Goal: Transaction & Acquisition: Purchase product/service

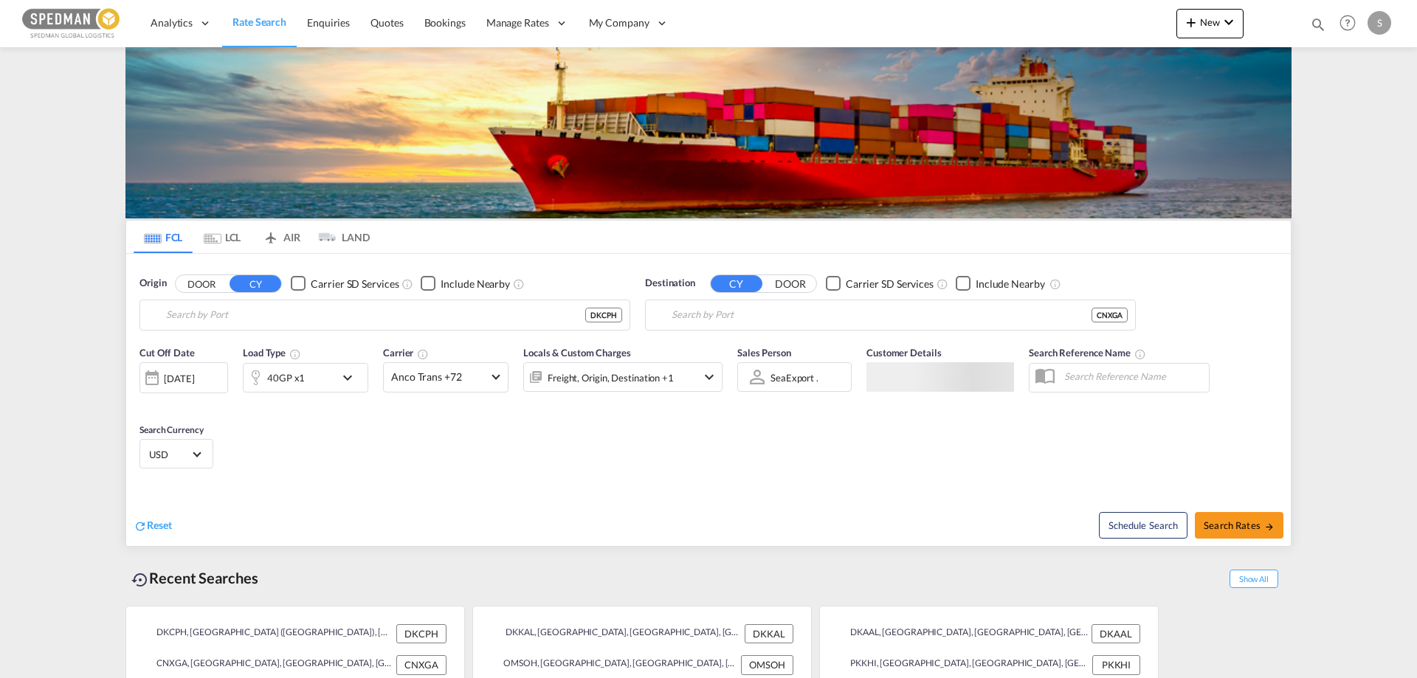
type input "[GEOGRAPHIC_DATA] ([GEOGRAPHIC_DATA]), DKCPH"
type input "Xingang, CNXGA"
click at [331, 318] on input "[GEOGRAPHIC_DATA] ([GEOGRAPHIC_DATA]), DKCPH" at bounding box center [394, 315] width 456 height 22
click at [219, 319] on body "Analytics Reports Dashboard Rate Search Enquiries Quotes Bookings" at bounding box center [708, 339] width 1417 height 678
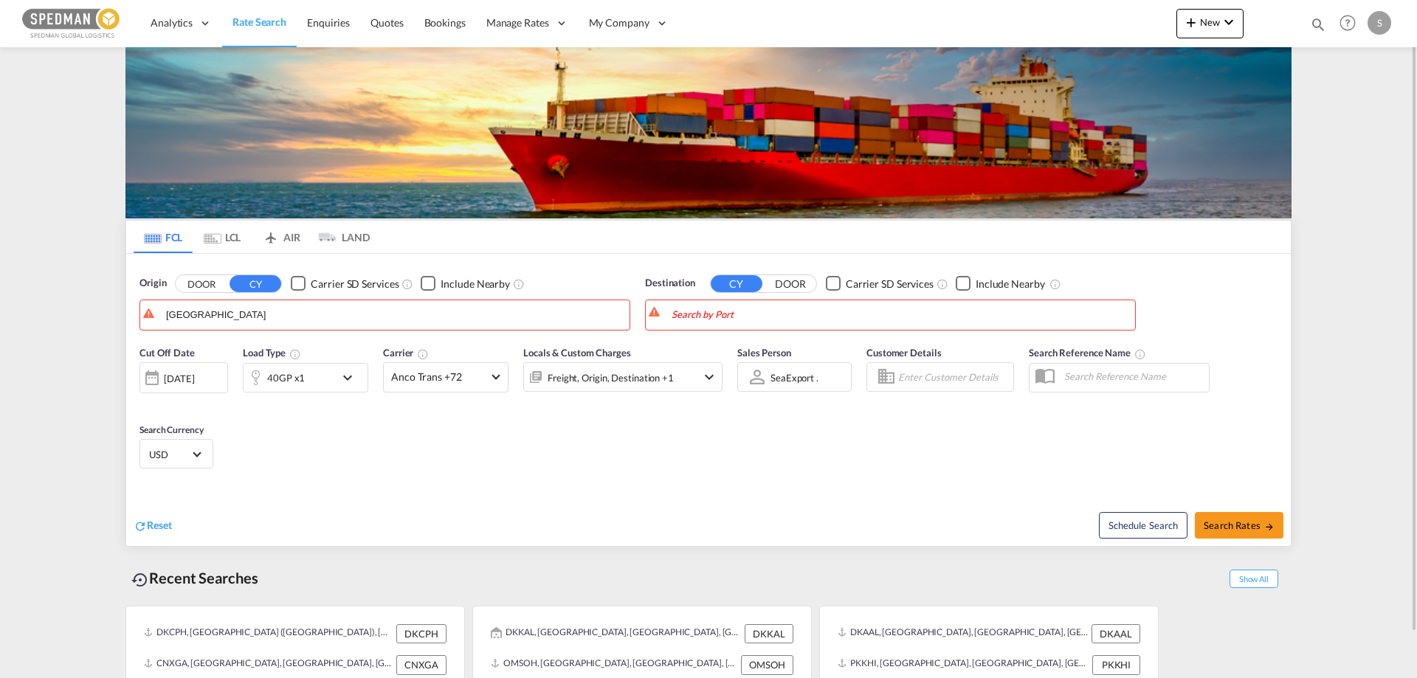
drag, startPoint x: 238, startPoint y: 314, endPoint x: 55, endPoint y: 340, distance: 184.8
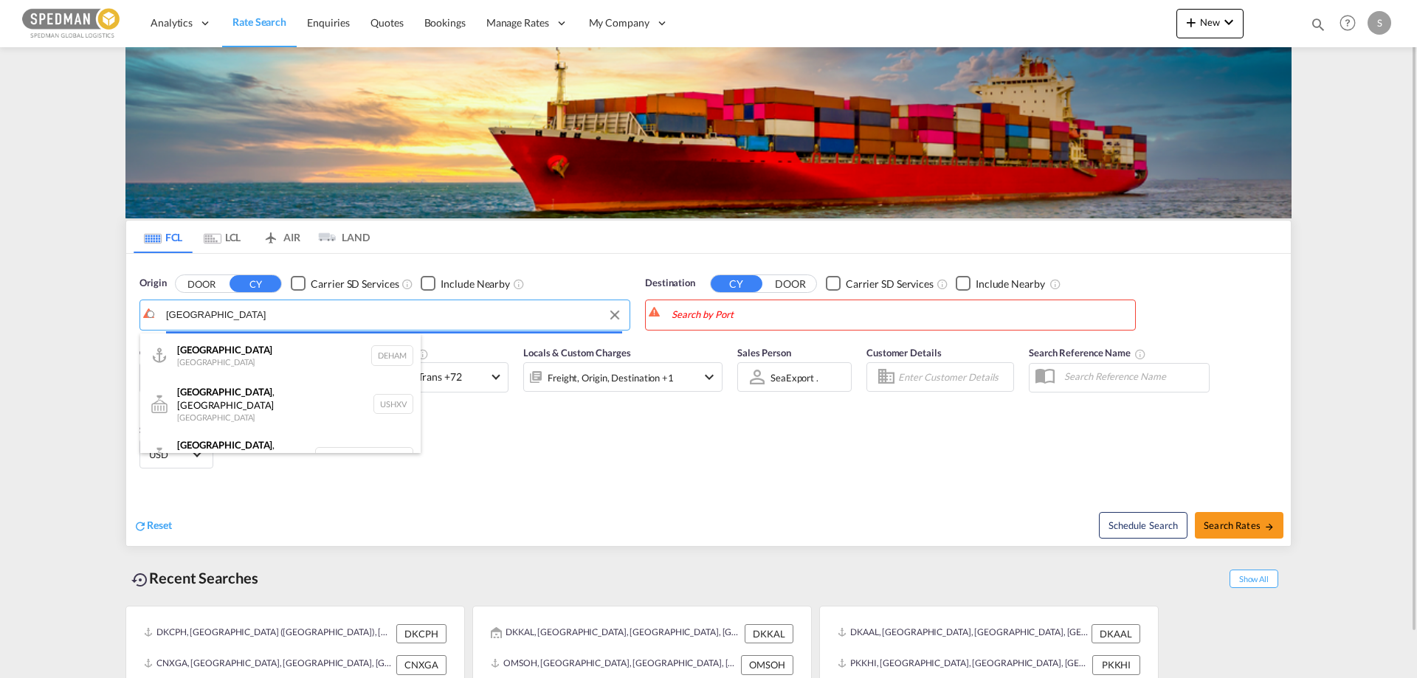
click at [214, 317] on body "Analytics Reports Dashboard Rate Search Enquiries Quotes Bookings" at bounding box center [708, 339] width 1417 height 678
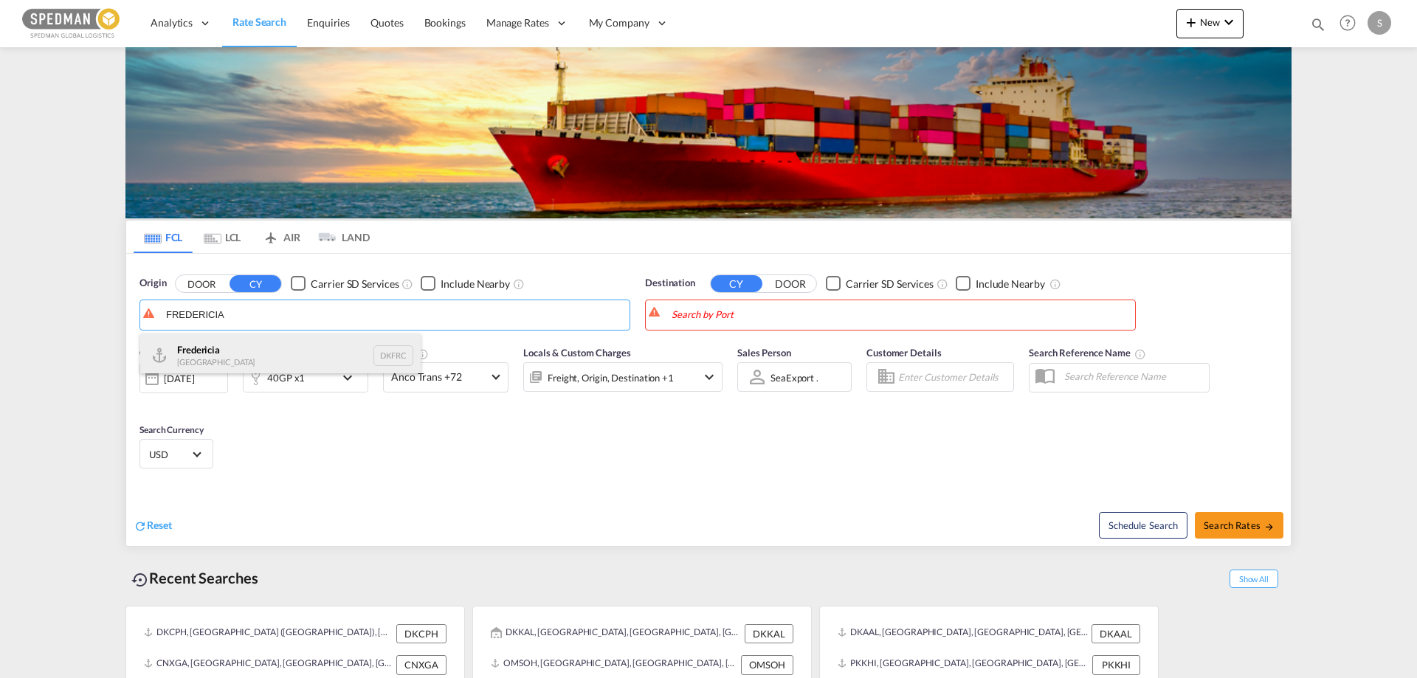
click at [201, 342] on div "Fredericia [GEOGRAPHIC_DATA] DKFRC" at bounding box center [280, 356] width 280 height 44
type input "[GEOGRAPHIC_DATA], DKFRC"
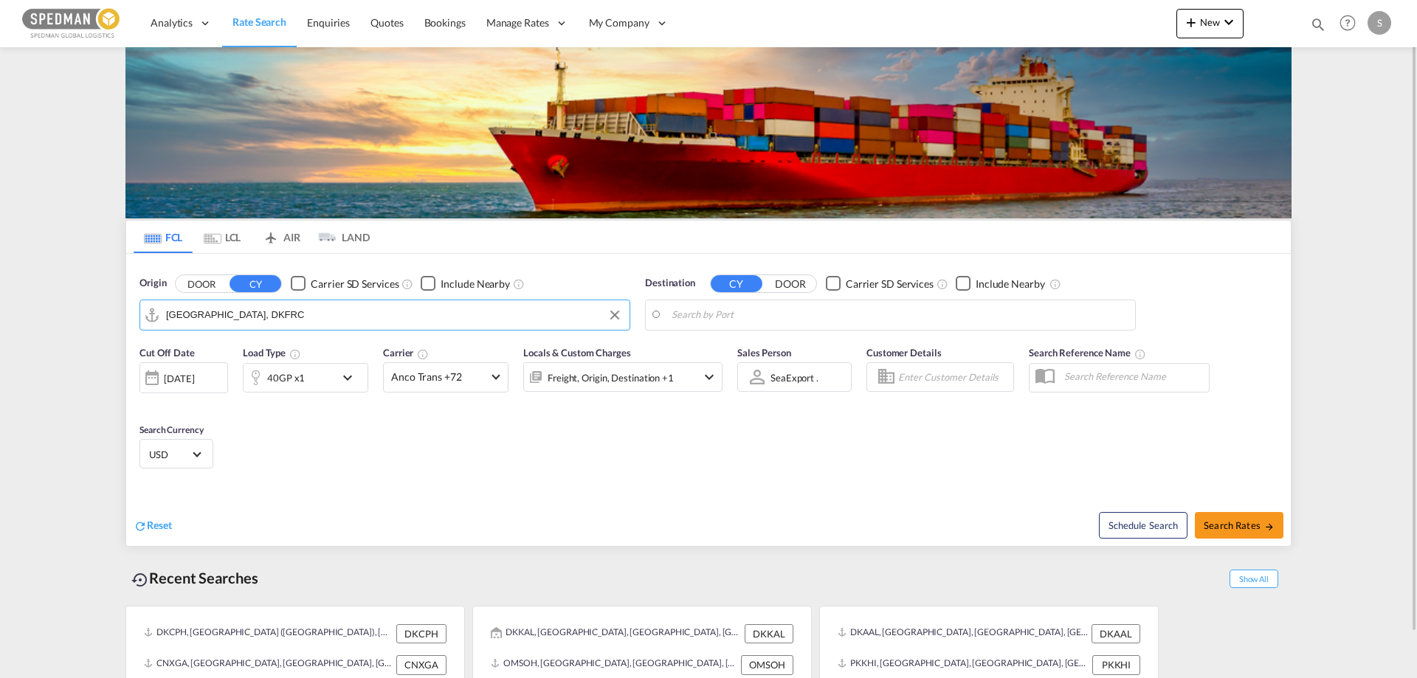
click at [671, 309] on body "Analytics Reports Dashboard Rate Search Enquiries Quotes Bookings" at bounding box center [708, 339] width 1417 height 678
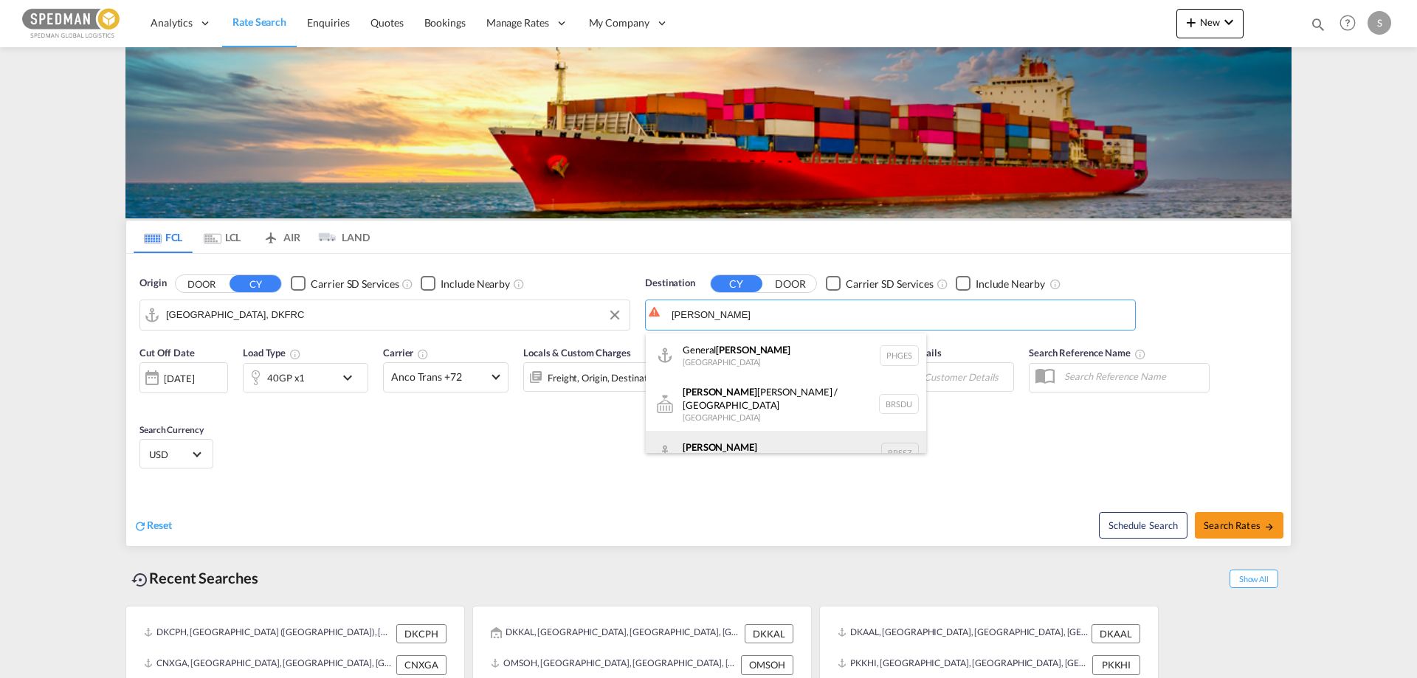
click at [707, 431] on div "[PERSON_NAME] [GEOGRAPHIC_DATA] BRSSZ" at bounding box center [786, 453] width 280 height 44
type input "[PERSON_NAME], BRSSZ"
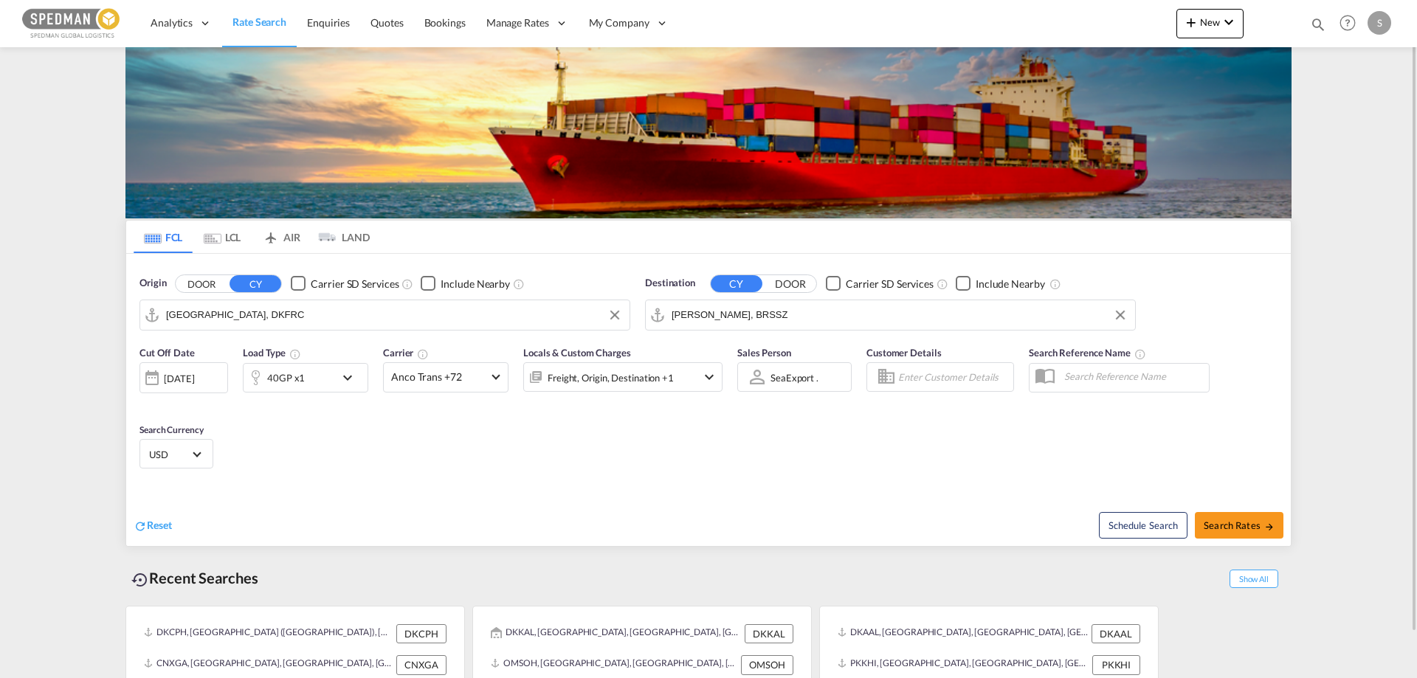
click at [308, 370] on div "40GP x1" at bounding box center [288, 378] width 91 height 30
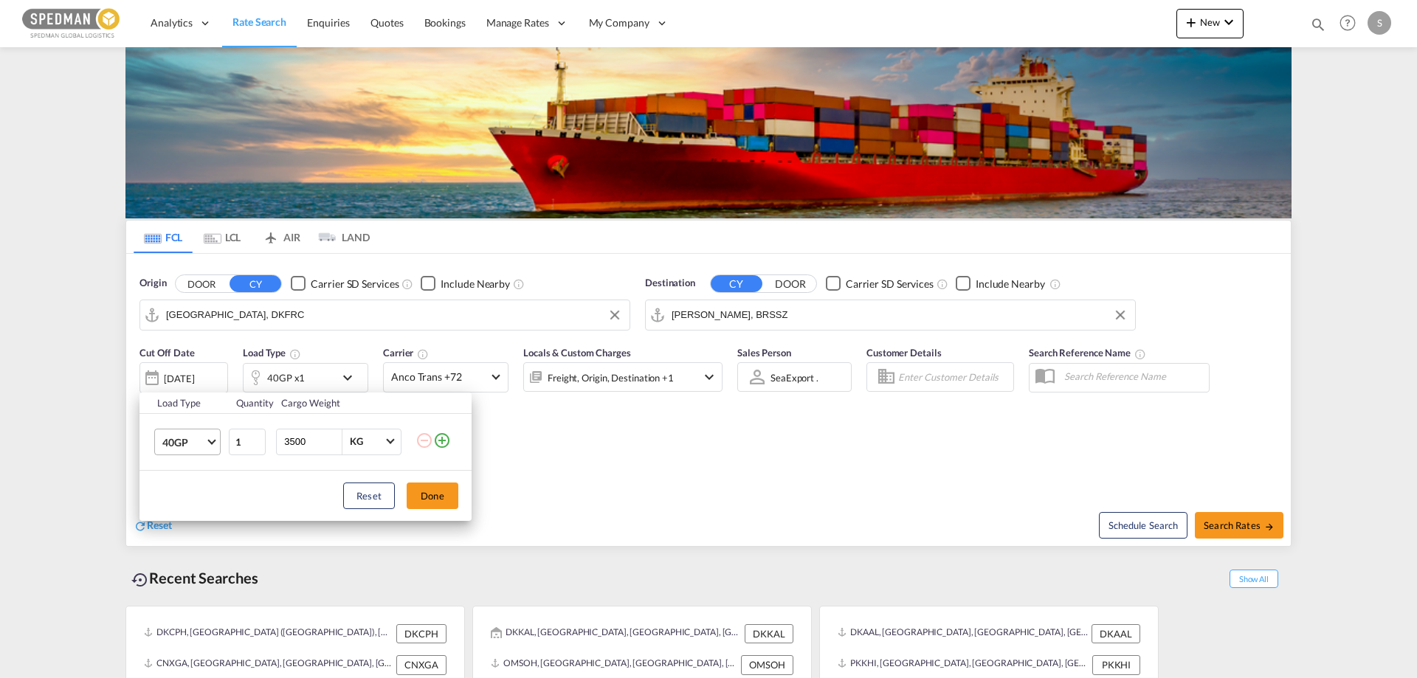
click at [163, 443] on span "40GP" at bounding box center [183, 442] width 43 height 15
click at [170, 402] on div "20GP" at bounding box center [175, 406] width 26 height 15
click at [441, 499] on button "Done" at bounding box center [433, 496] width 52 height 27
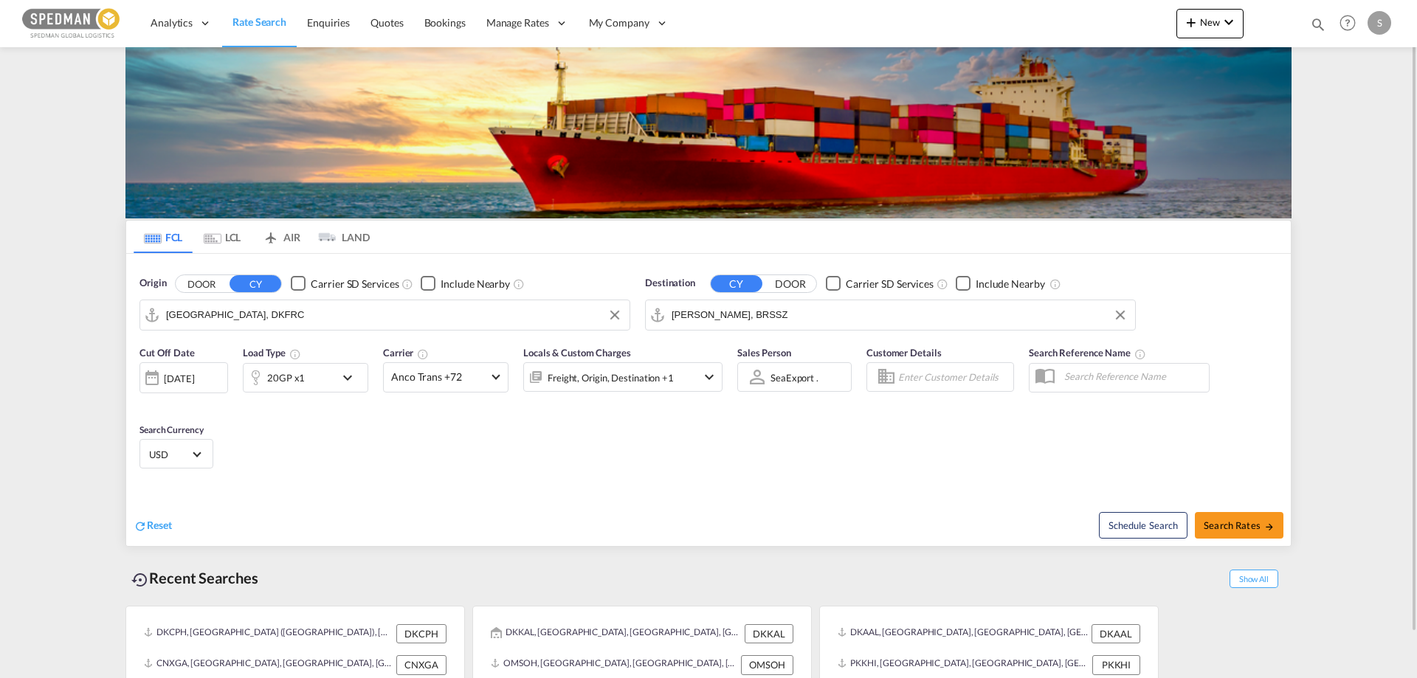
click at [170, 459] on span "USD" at bounding box center [169, 454] width 41 height 13
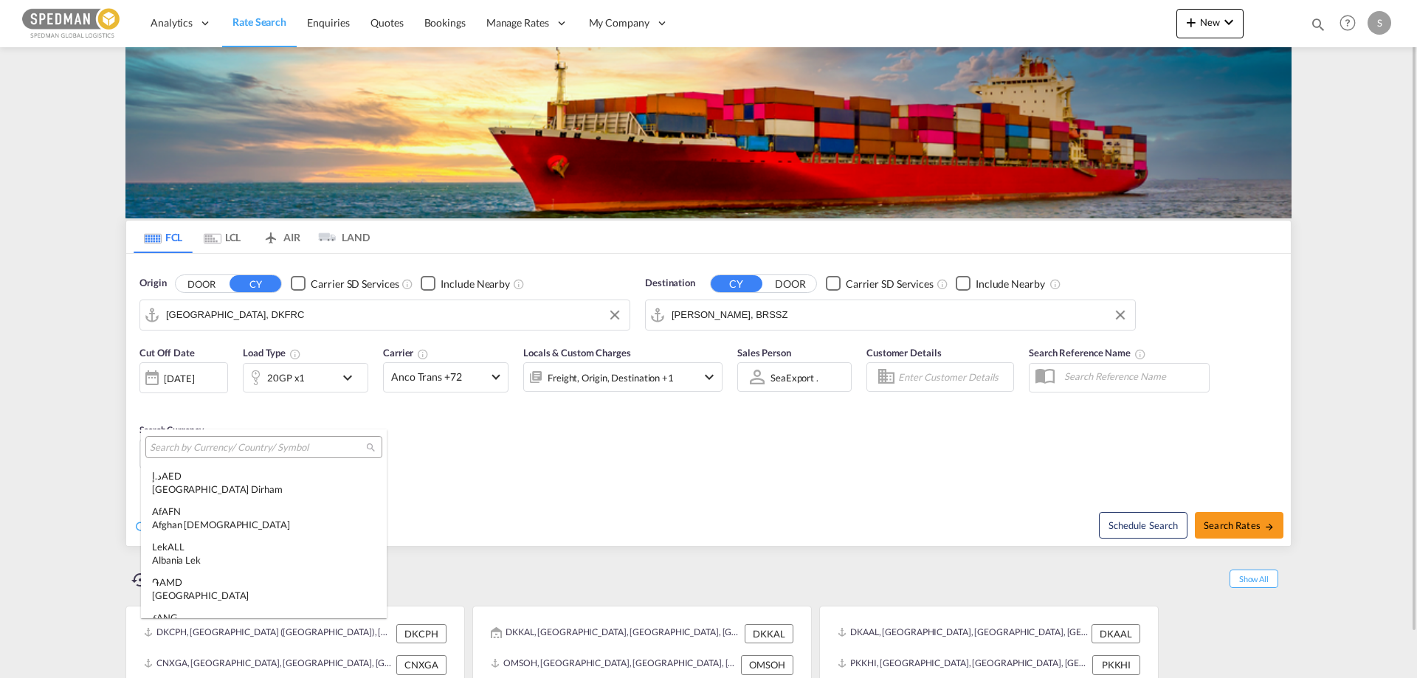
scroll to position [5094, 0]
click at [174, 444] on input "search" at bounding box center [258, 447] width 216 height 13
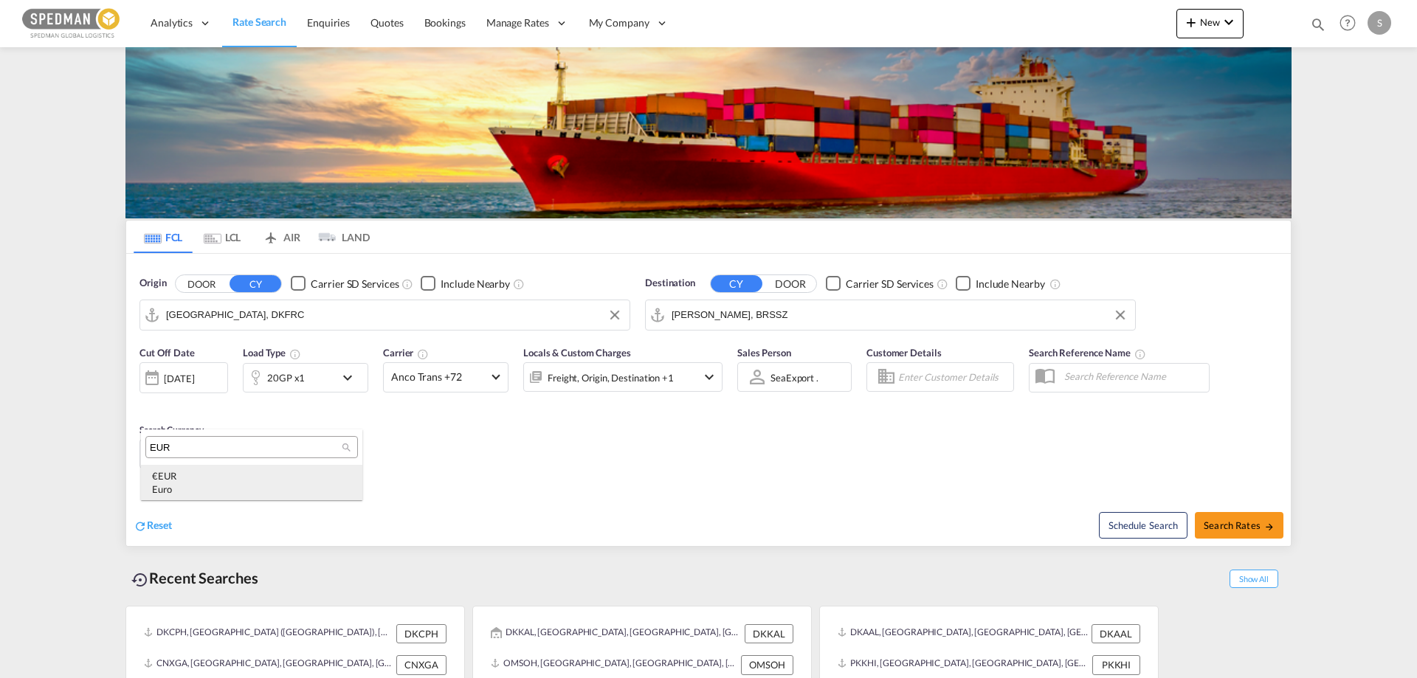
type input "EUR"
click at [165, 475] on div "€ EUR Euro" at bounding box center [251, 482] width 199 height 27
click at [722, 498] on div "Schedule Search Search Rates" at bounding box center [1001, 517] width 578 height 57
click at [1237, 524] on span "Search Rates" at bounding box center [1238, 525] width 71 height 12
type input "DKFRC to BRSSZ / [DATE]"
